Goal: Information Seeking & Learning: Find specific fact

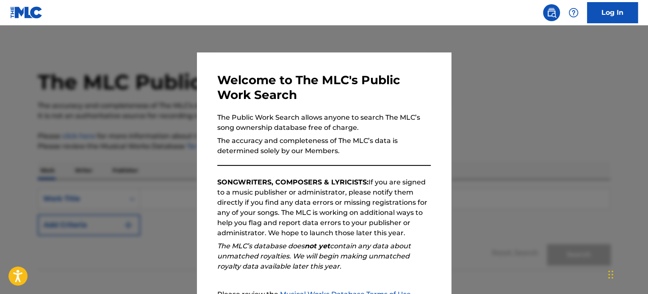
click at [152, 74] on div at bounding box center [324, 172] width 648 height 294
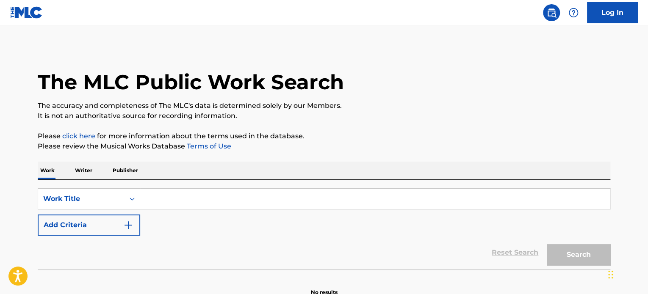
click at [130, 228] on img "Search Form" at bounding box center [128, 225] width 10 height 10
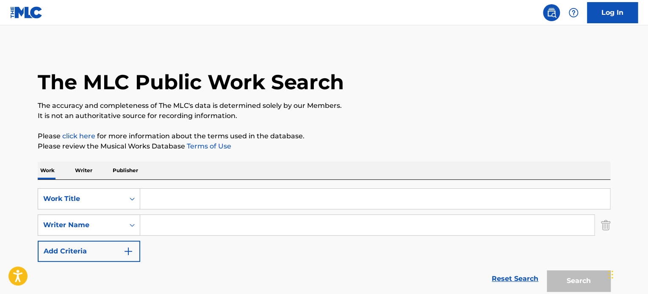
click at [160, 200] on input "Search Form" at bounding box center [375, 199] width 470 height 20
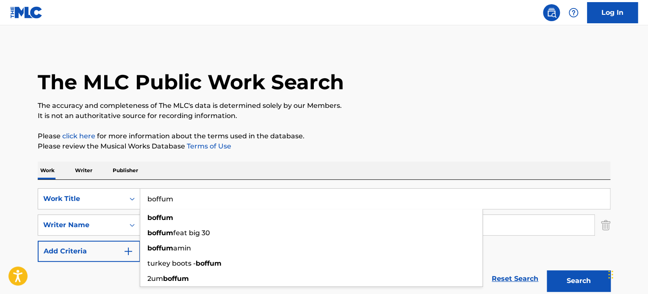
type input "boffum"
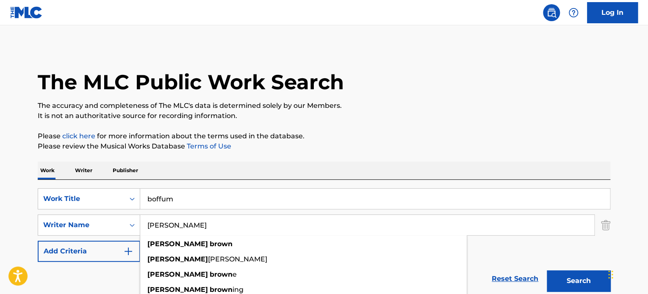
type input "[PERSON_NAME]"
click at [547, 271] on button "Search" at bounding box center [579, 281] width 64 height 21
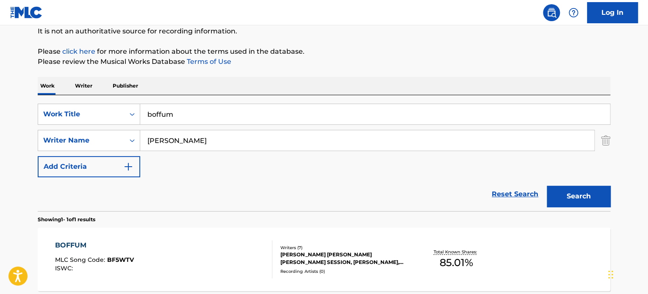
scroll to position [127, 0]
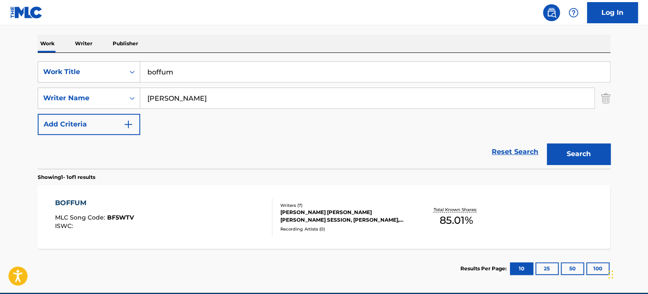
click at [74, 203] on div "BOFFUM" at bounding box center [94, 203] width 79 height 10
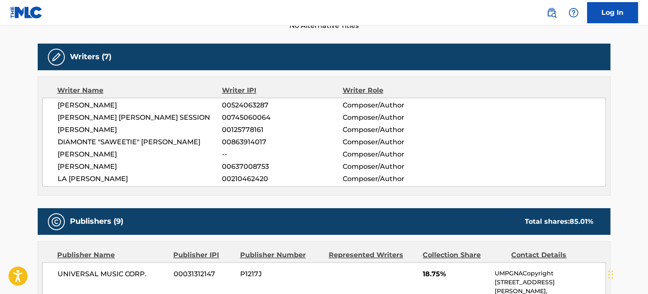
scroll to position [250, 0]
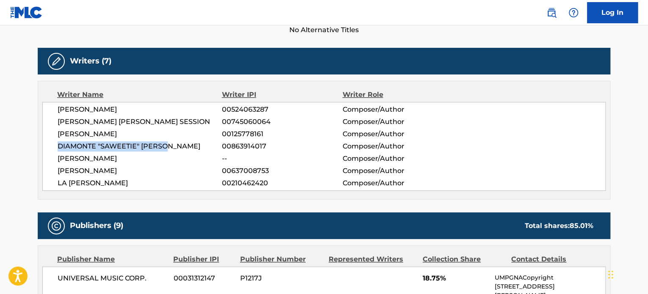
drag, startPoint x: 173, startPoint y: 146, endPoint x: 58, endPoint y: 144, distance: 114.9
click at [58, 144] on span "DIAMONTE "SAWEETIE" [PERSON_NAME]" at bounding box center [140, 147] width 164 height 10
copy span "DIAMONTE "SAWEETIE" [PERSON_NAME]"
click at [115, 135] on span "[PERSON_NAME]" at bounding box center [140, 134] width 164 height 10
drag, startPoint x: 159, startPoint y: 107, endPoint x: 58, endPoint y: 108, distance: 101.7
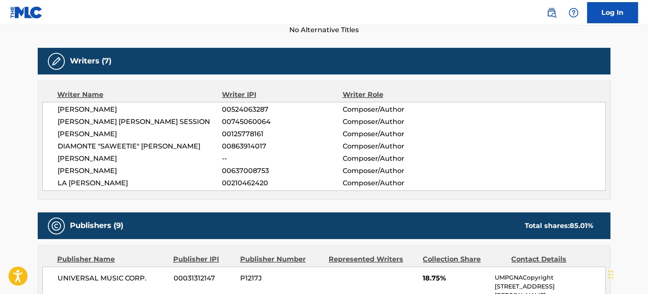
click at [58, 108] on span "[PERSON_NAME]" at bounding box center [140, 110] width 164 height 10
copy span "[PERSON_NAME]"
drag, startPoint x: 167, startPoint y: 183, endPoint x: 58, endPoint y: 184, distance: 109.7
click at [58, 184] on span "LA [PERSON_NAME]" at bounding box center [140, 183] width 164 height 10
copy span "LA [PERSON_NAME]"
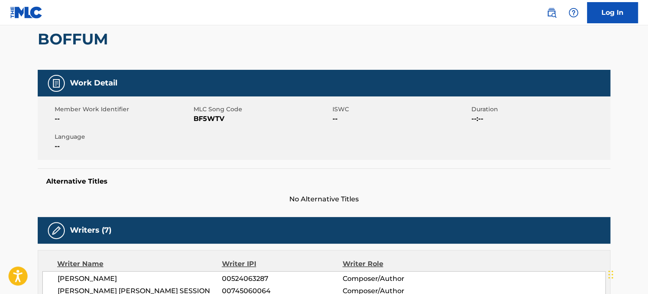
scroll to position [123, 0]
